Goal: Task Accomplishment & Management: Complete application form

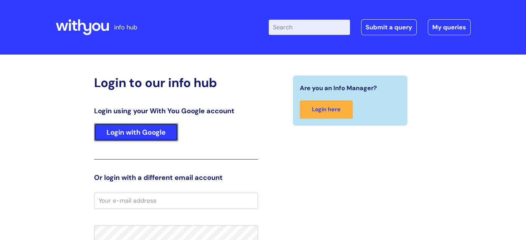
click at [145, 135] on link "Login with Google" at bounding box center [136, 132] width 84 height 18
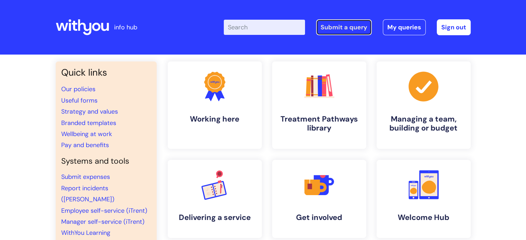
click at [342, 29] on link "Submit a query" at bounding box center [344, 27] width 56 height 16
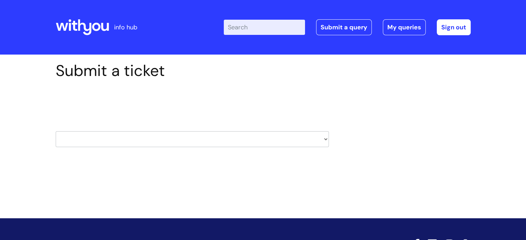
click at [187, 145] on select "HR / People IT and Support Clinical Drug Alerts Finance Accounts Data Support T…" at bounding box center [192, 139] width 273 height 16
select select "learning_and_development"
click at [56, 131] on select "HR / People IT and Support Clinical Drug Alerts Finance Accounts Data Support T…" at bounding box center [192, 139] width 273 height 16
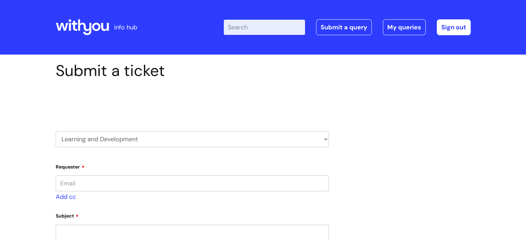
type input "[PERSON_NAME][EMAIL_ADDRESS][PERSON_NAME][DOMAIN_NAME]"
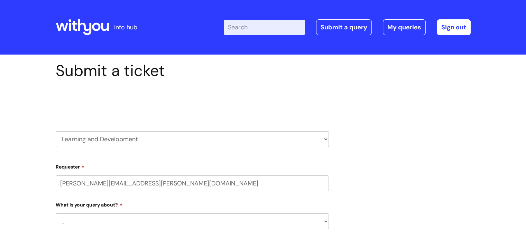
select select "80004286566"
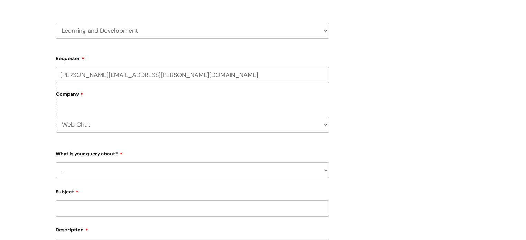
scroll to position [109, 0]
drag, startPoint x: 122, startPoint y: 173, endPoint x: 114, endPoint y: 173, distance: 8.0
click at [114, 173] on select "... Question about a training course or session booking Ask about apprenticeshi…" at bounding box center [192, 170] width 273 height 16
select select "Question about mandatory or required training"
click at [56, 162] on select "... Question about a training course or session booking Ask about apprenticeshi…" at bounding box center [192, 170] width 273 height 16
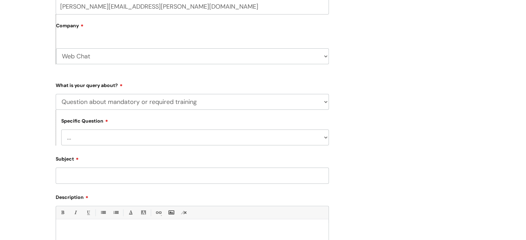
scroll to position [178, 0]
click at [135, 137] on select "... Induction requirements Compliance deadlines Refresher schedule Mandatory tr…" at bounding box center [195, 137] width 268 height 16
select select "Refresher schedule"
click at [61, 129] on select "... Induction requirements Compliance deadlines Refresher schedule Mandatory tr…" at bounding box center [195, 137] width 268 height 16
click at [130, 181] on input "Subject" at bounding box center [192, 175] width 273 height 16
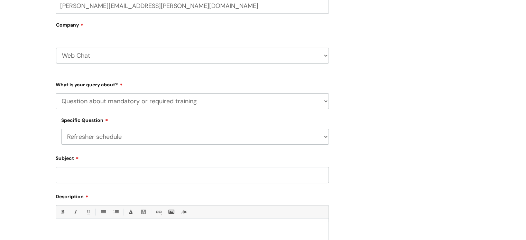
type input "R"
click at [75, 172] on input "Mandtory training due" at bounding box center [192, 175] width 273 height 16
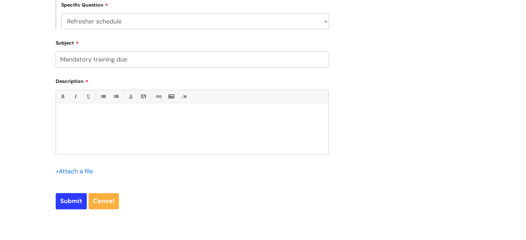
scroll to position [296, 0]
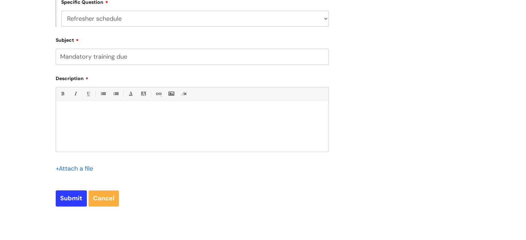
type input "Mandatory training due"
click at [95, 114] on p at bounding box center [192, 112] width 262 height 6
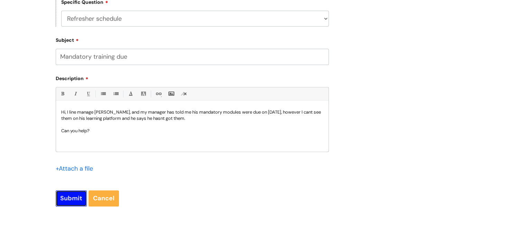
click at [71, 200] on input "Submit" at bounding box center [71, 199] width 31 height 16
type input "Please Wait..."
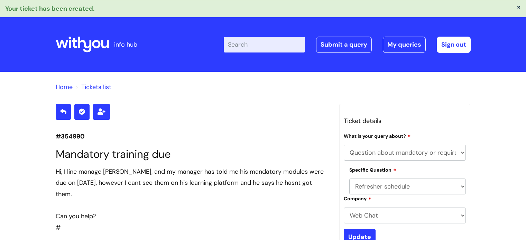
select select "Question about mandatory or required training"
select select "Refresher schedule"
click at [455, 43] on link "Sign out" at bounding box center [454, 45] width 34 height 16
